Goal: Task Accomplishment & Management: Manage account settings

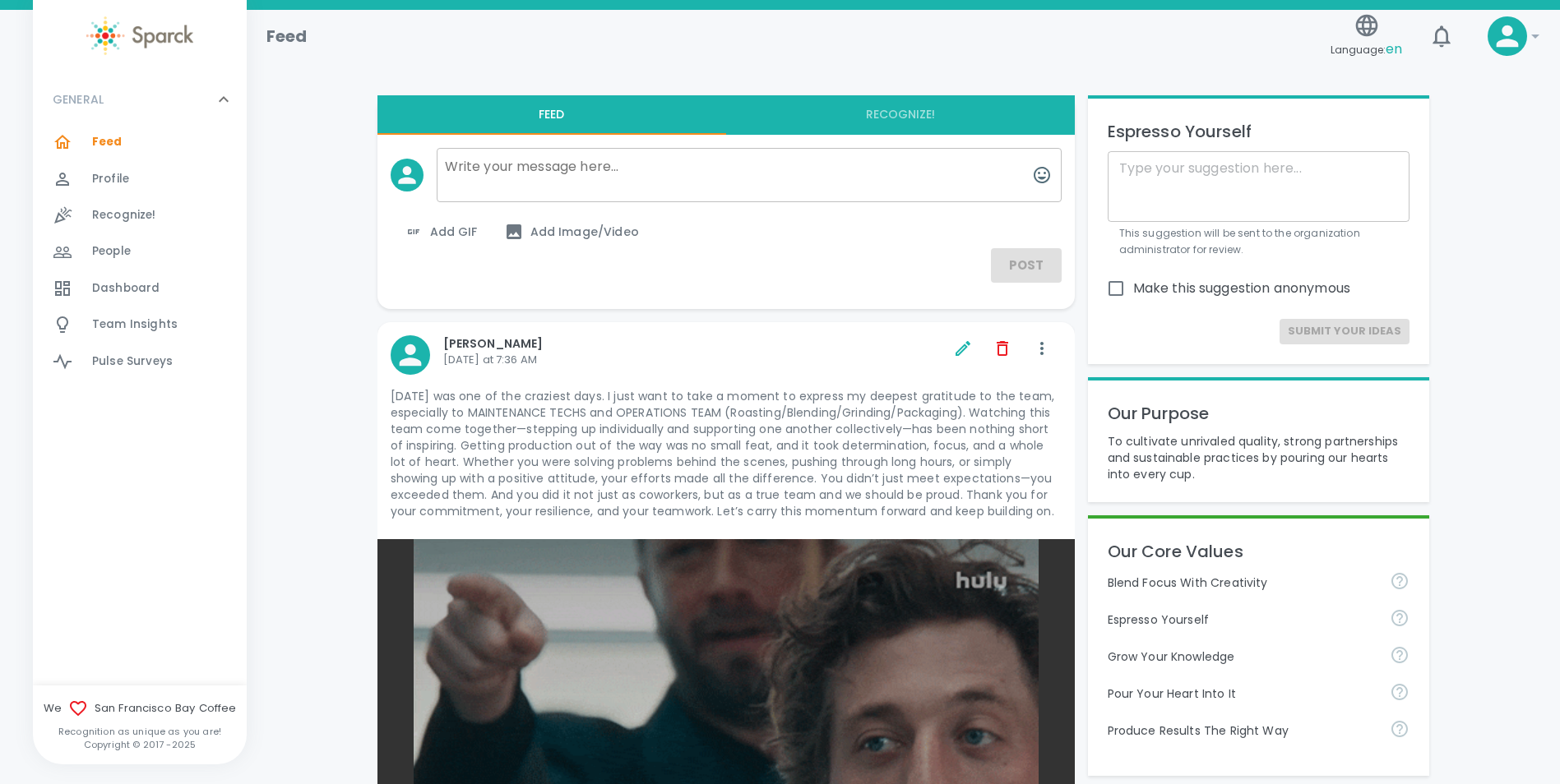
scroll to position [548, 0]
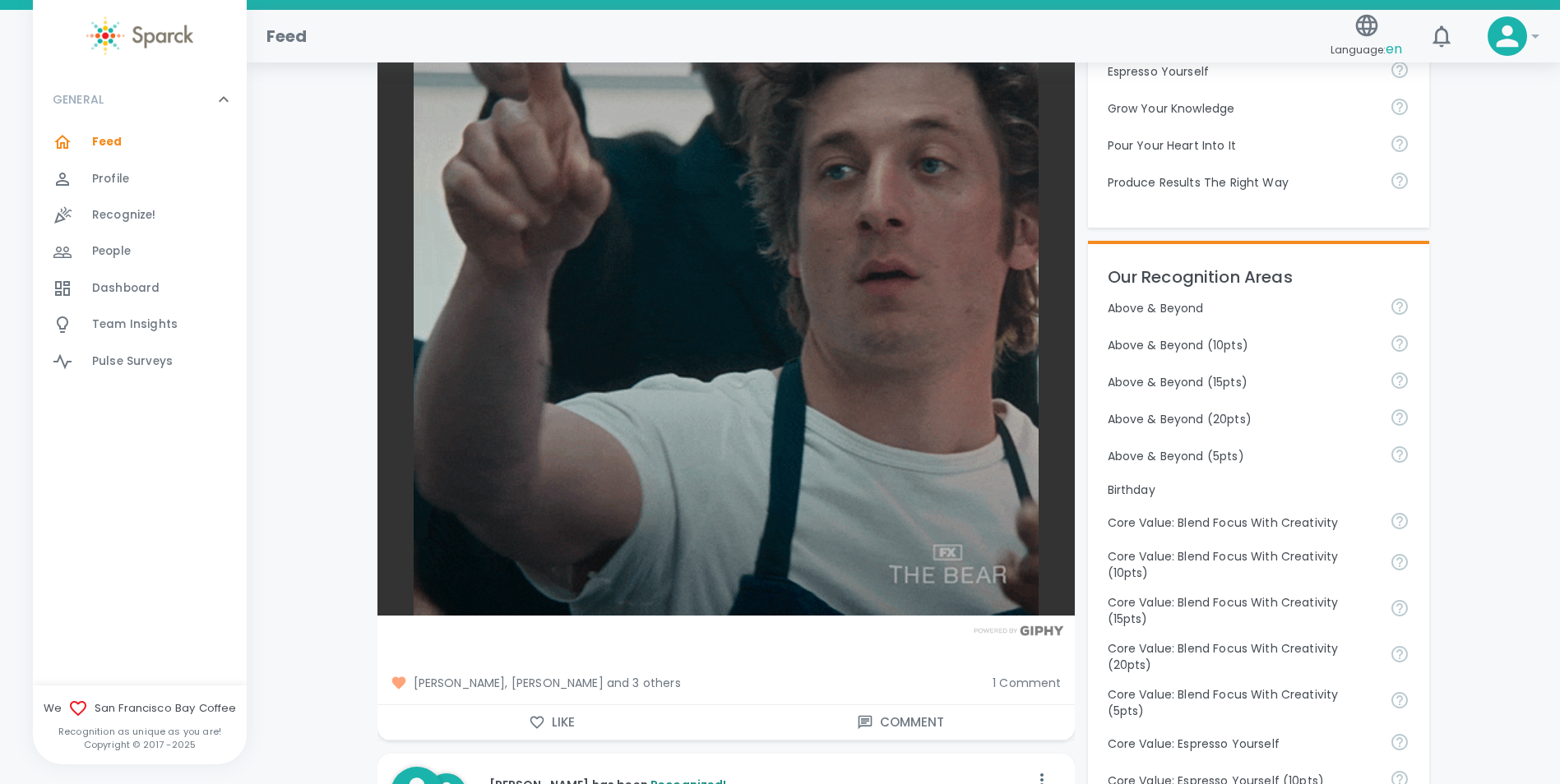
click at [559, 684] on span "[PERSON_NAME], [PERSON_NAME] and 3 others" at bounding box center [686, 683] width 590 height 16
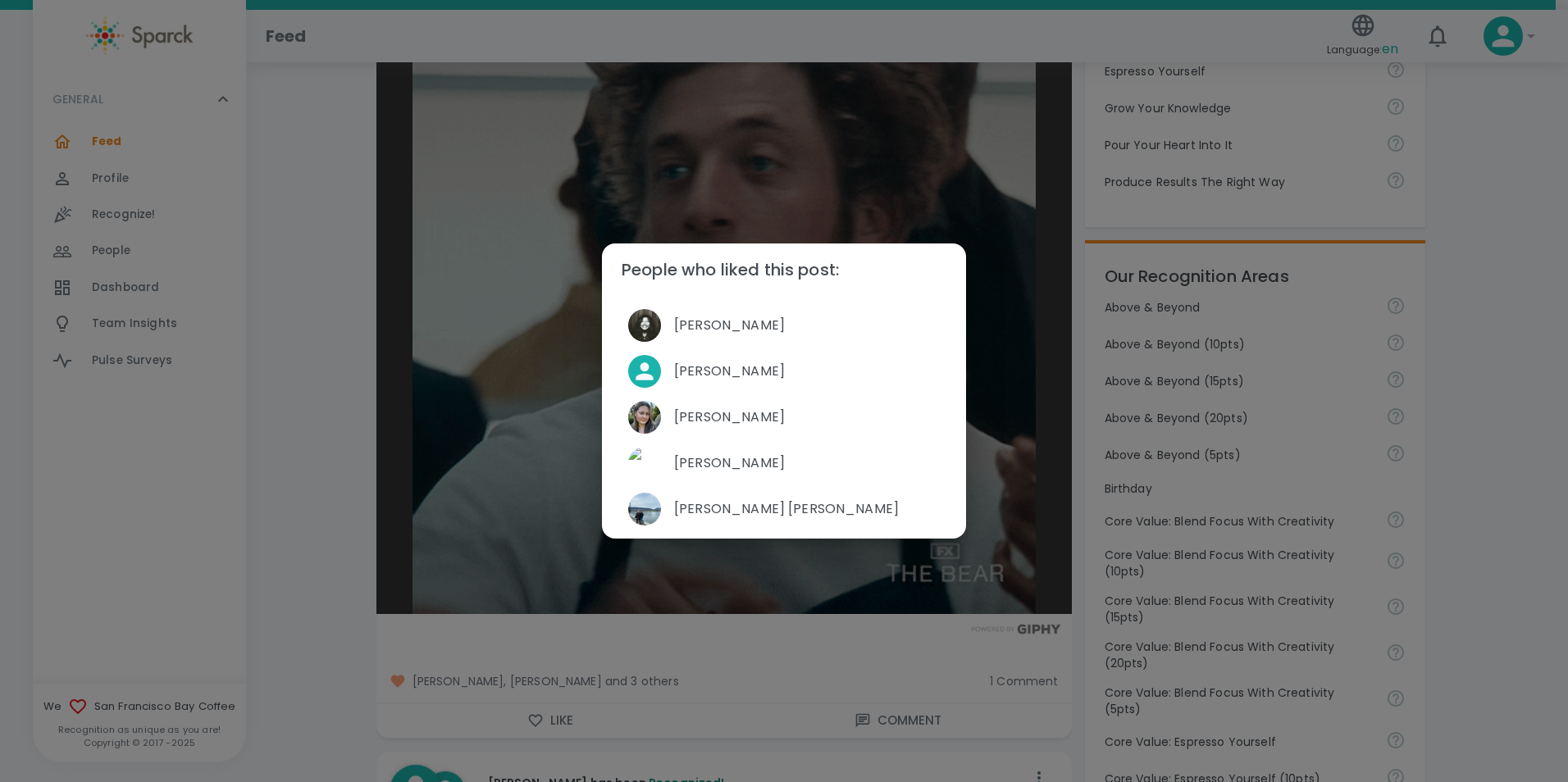
click at [271, 382] on div "People who liked this post: Angel Coloyan Palvinder Mann Mackenzie Vega David G…" at bounding box center [784, 391] width 1568 height 782
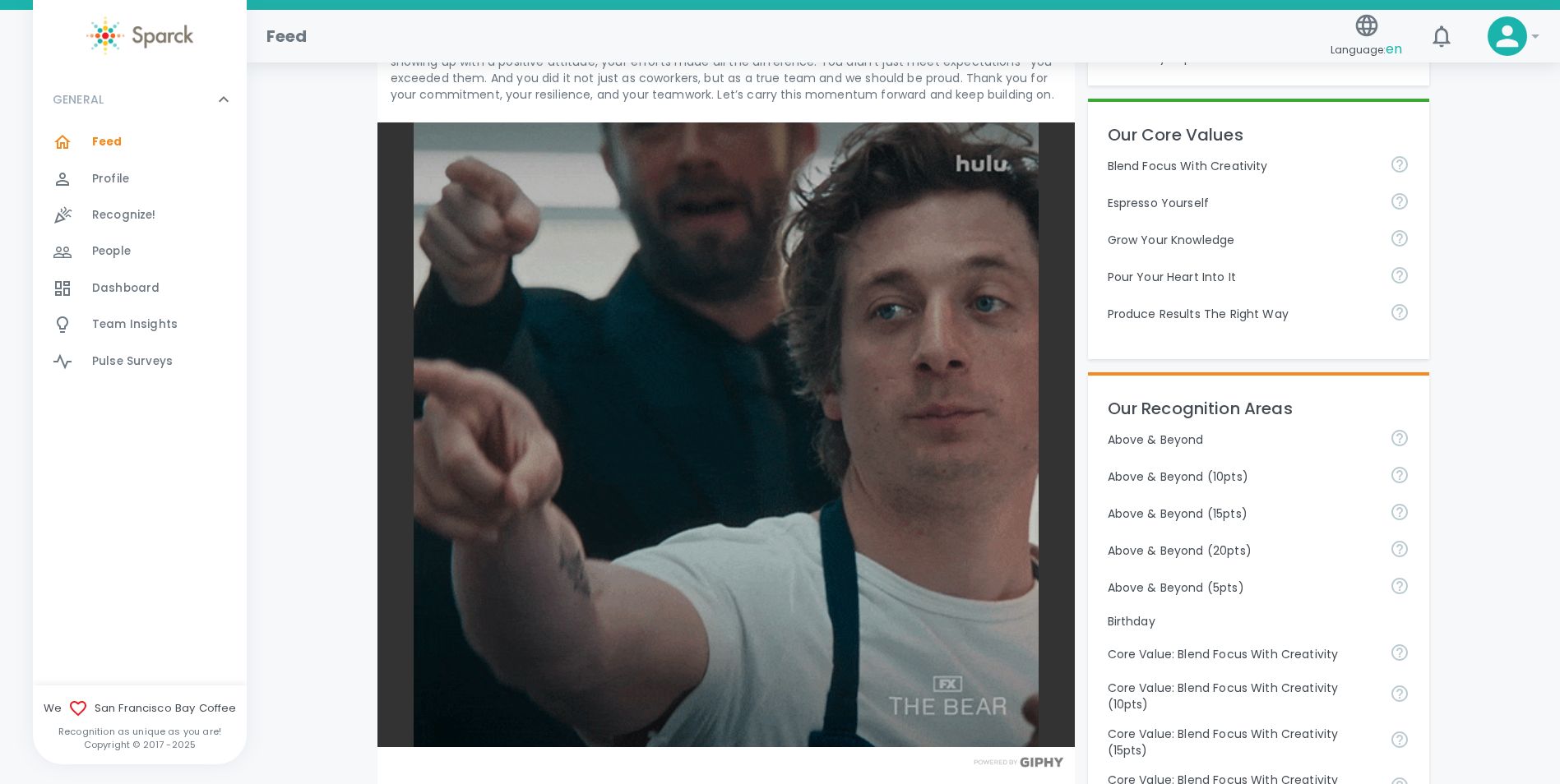
scroll to position [0, 0]
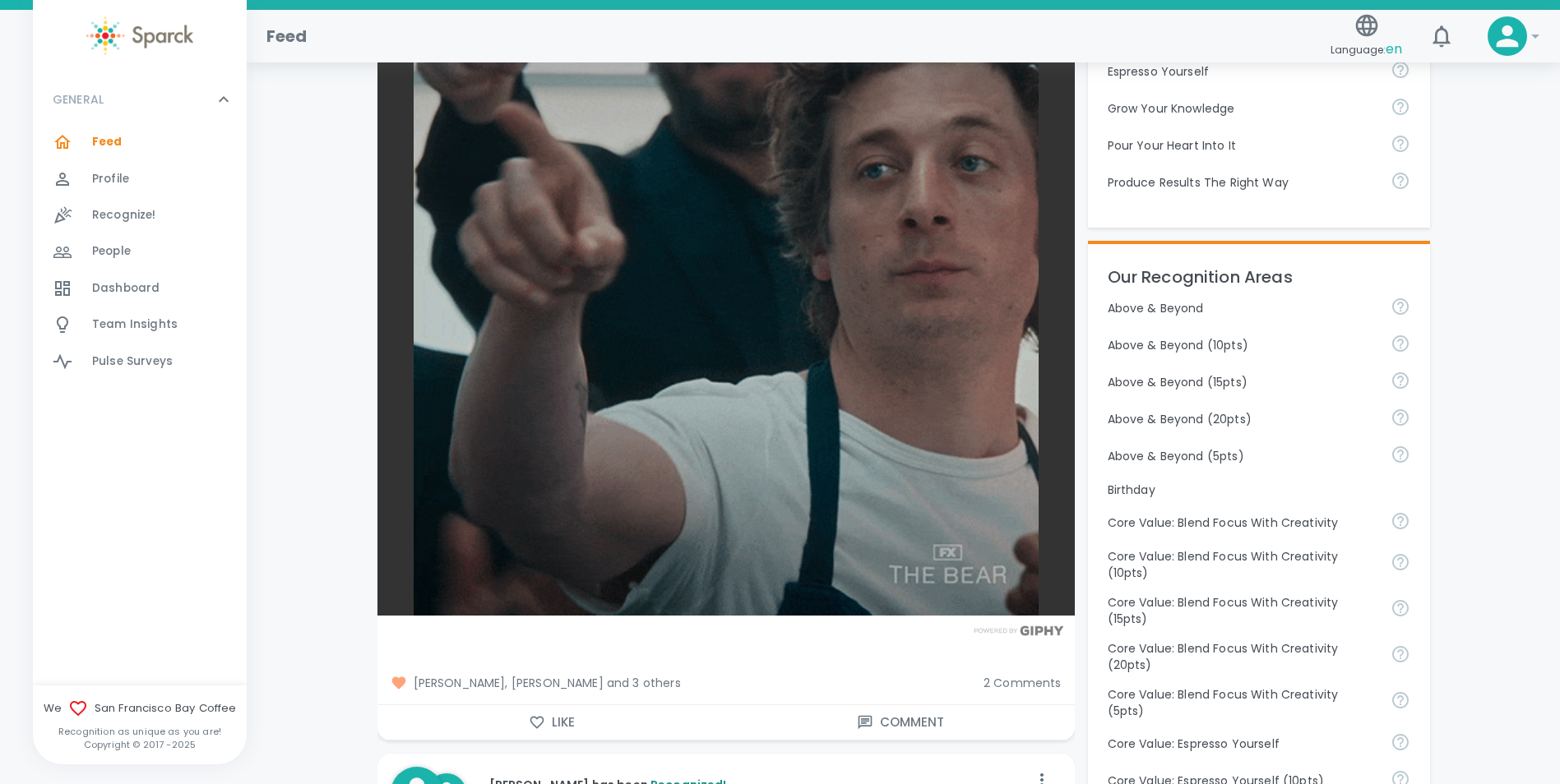
scroll to position [1096, 0]
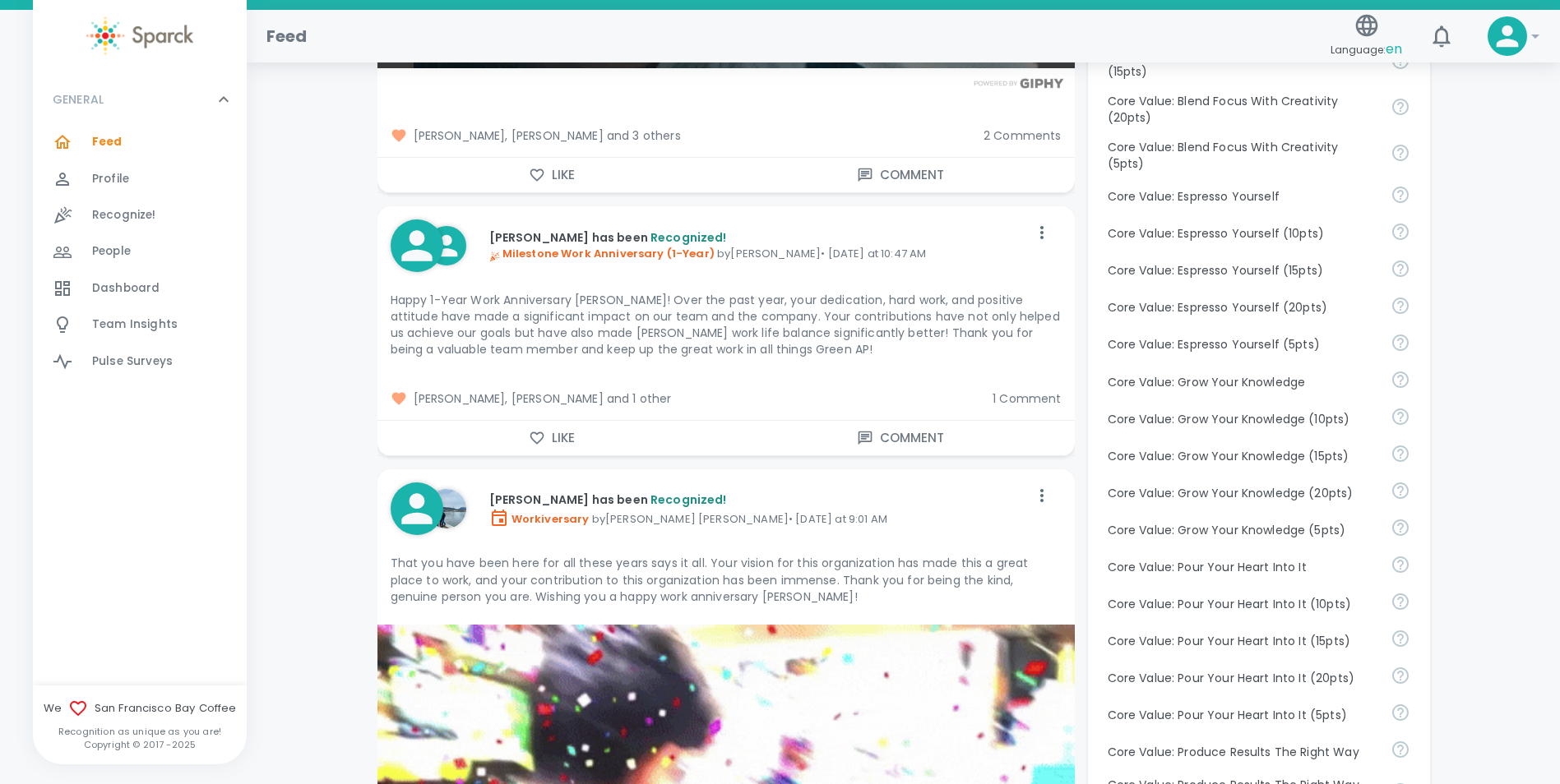
click at [1013, 130] on span "2 Comments" at bounding box center [1022, 136] width 78 height 16
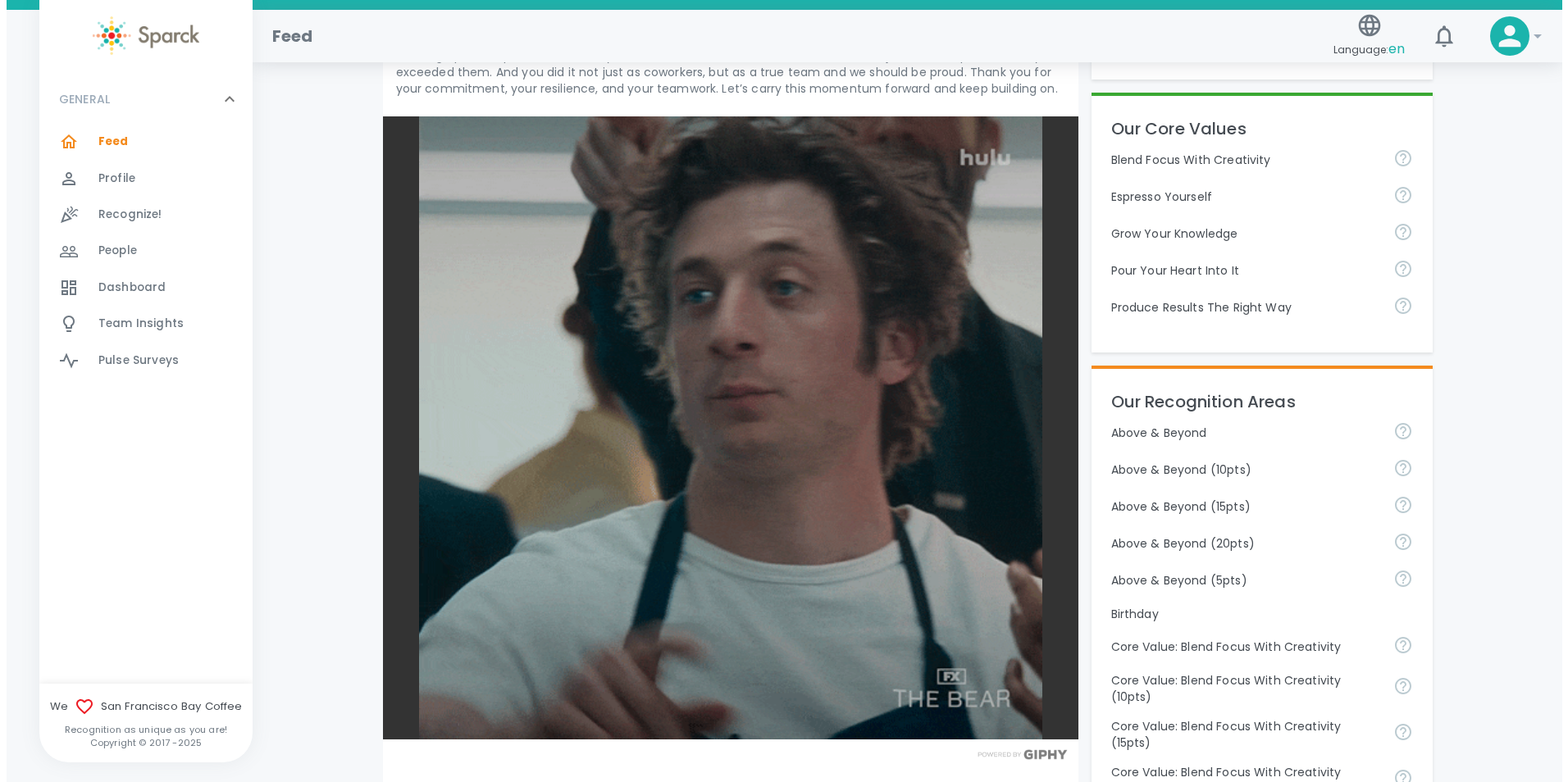
scroll to position [0, 0]
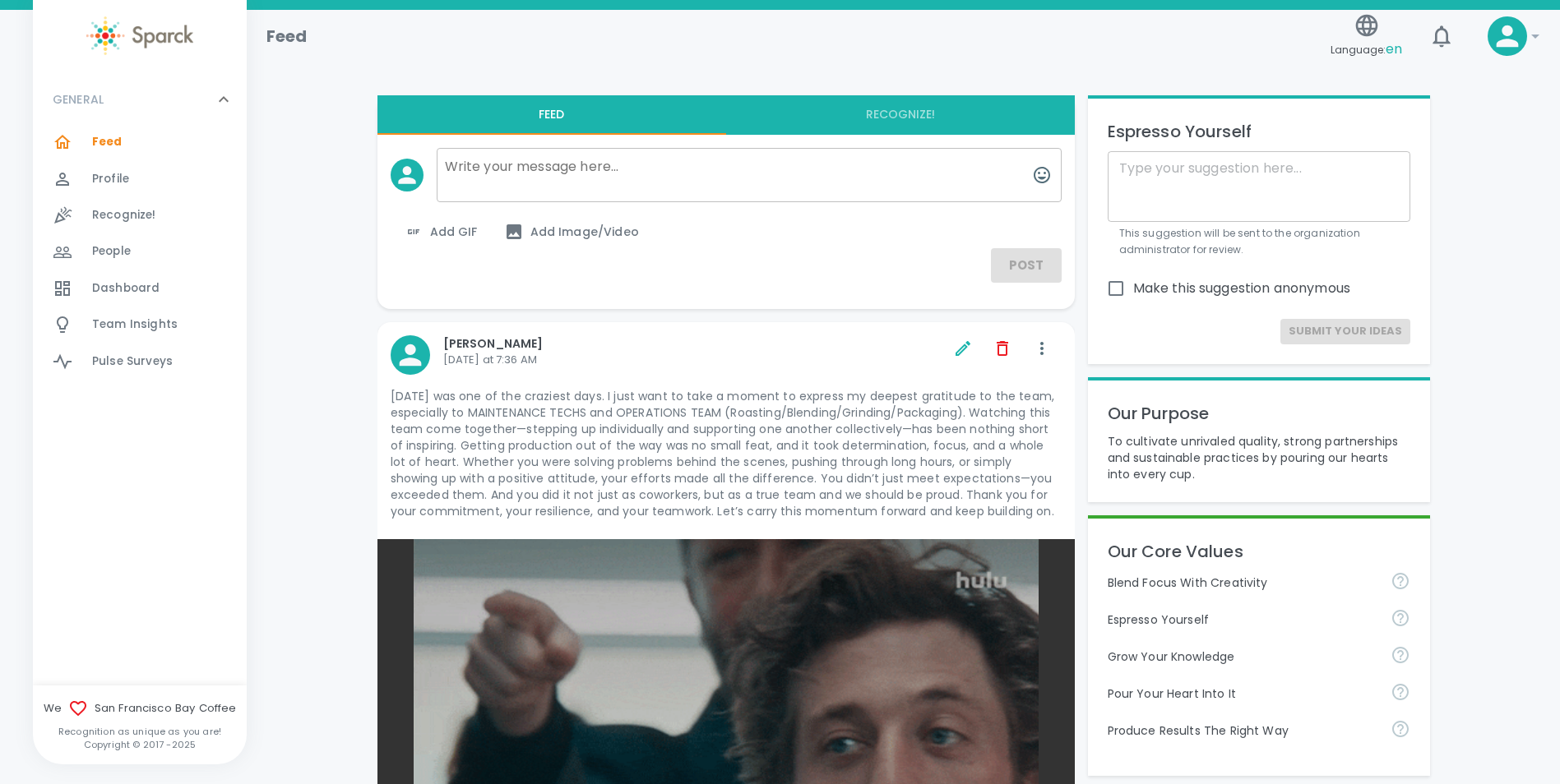
click at [1532, 31] on icon at bounding box center [1536, 36] width 20 height 20
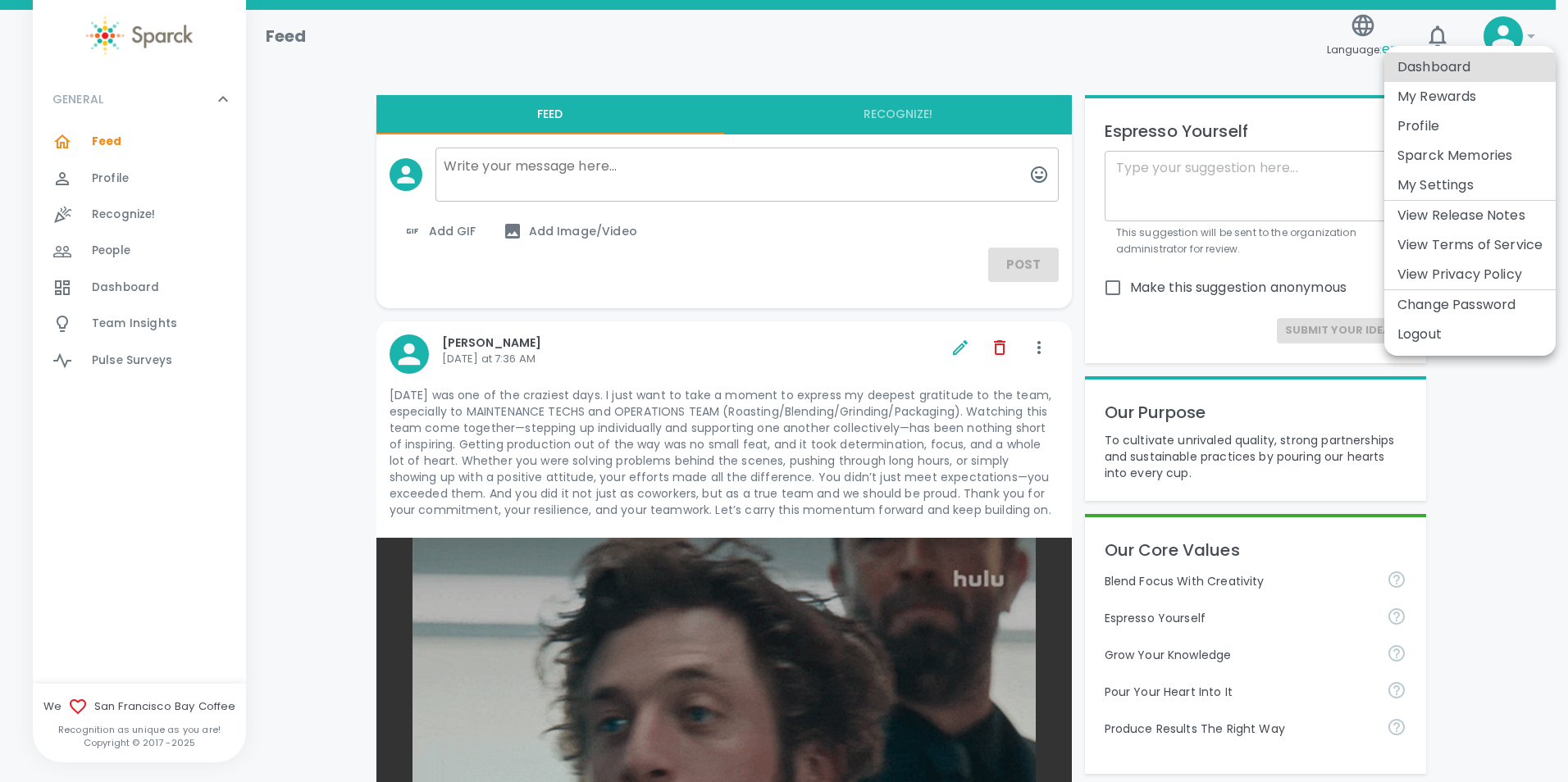
click at [1417, 332] on li "Logout" at bounding box center [1469, 335] width 171 height 30
